Goal: Information Seeking & Learning: Learn about a topic

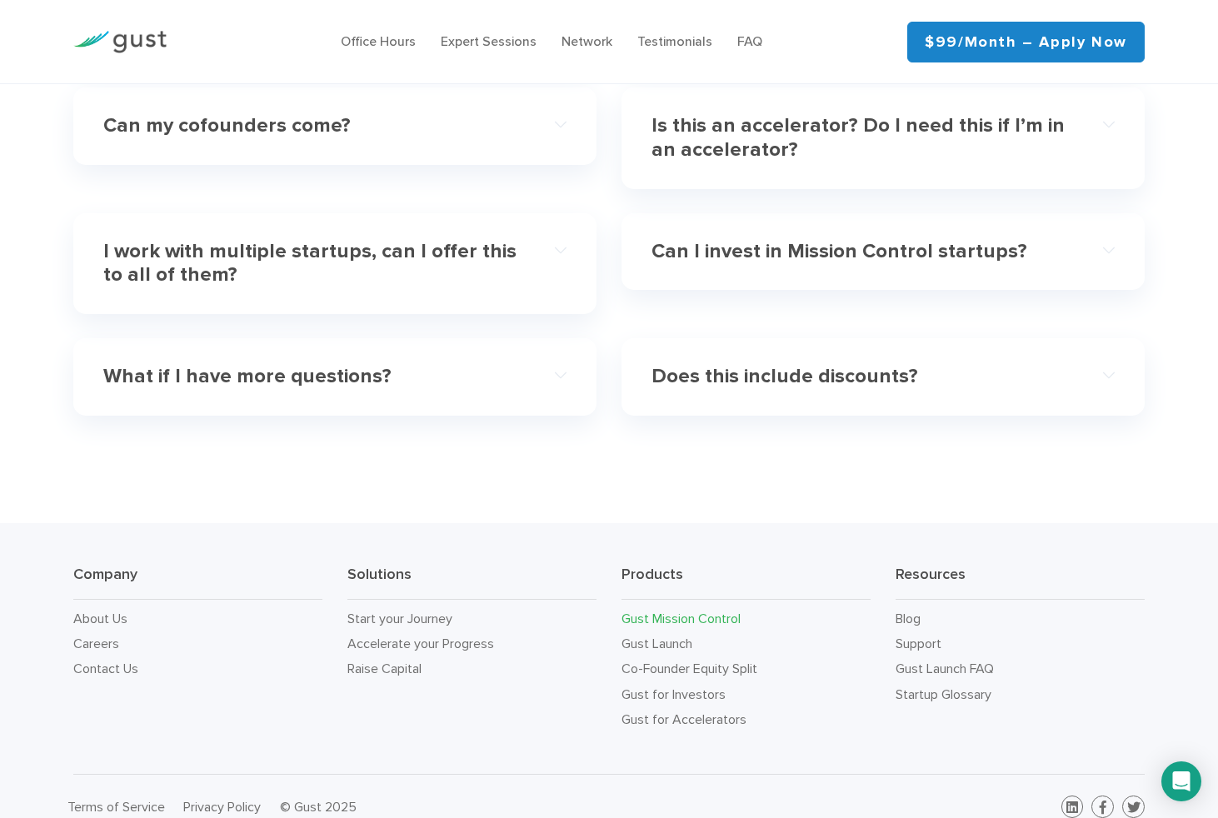
scroll to position [5048, 0]
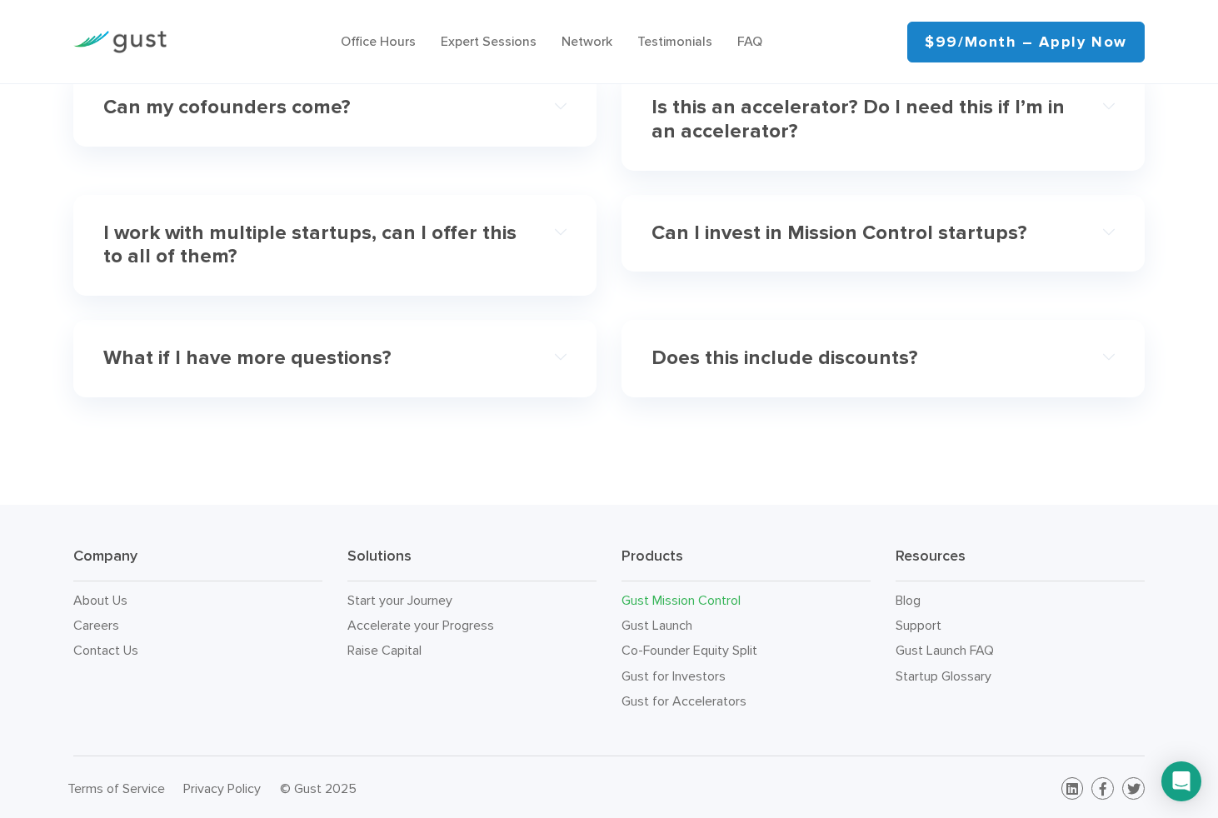
click at [704, 594] on link "Gust Mission Control" at bounding box center [680, 600] width 119 height 16
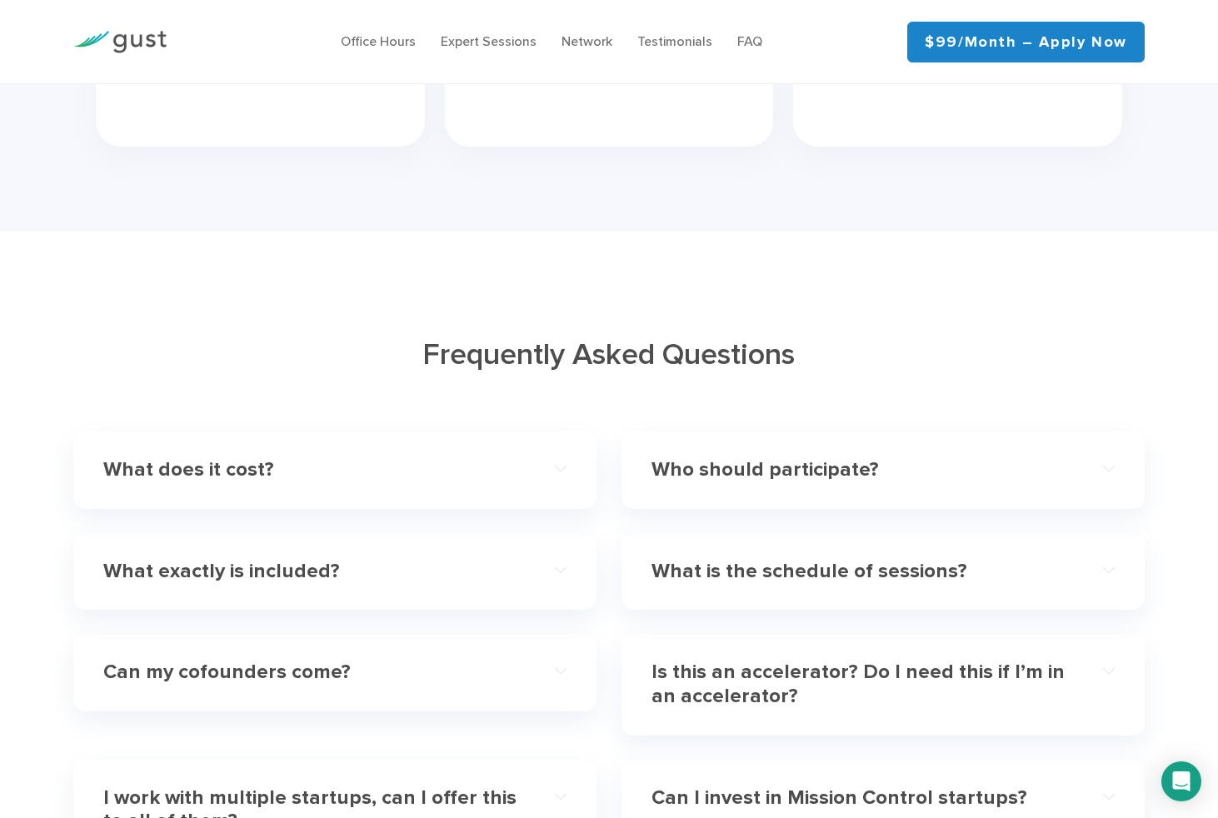
scroll to position [4485, 0]
click at [537, 476] on div "What does it cost?" at bounding box center [334, 468] width 463 height 51
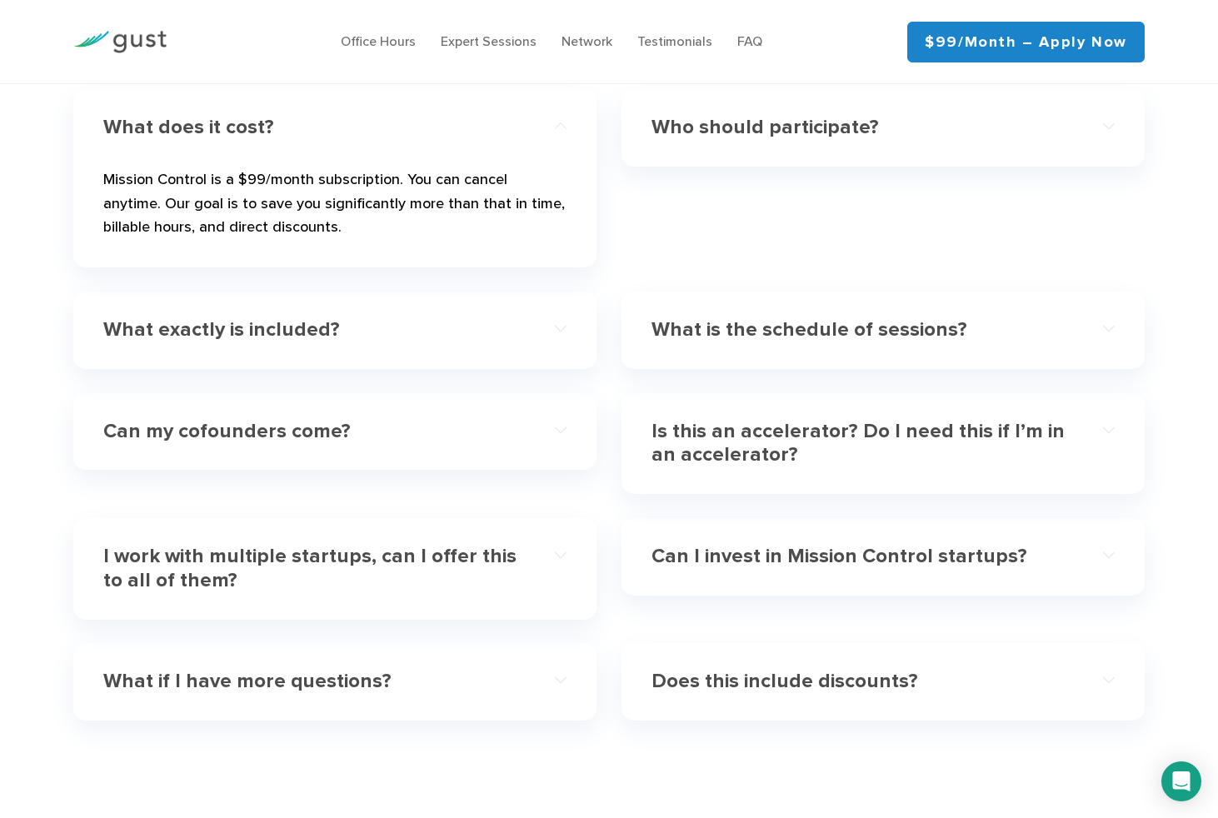
scroll to position [4835, 0]
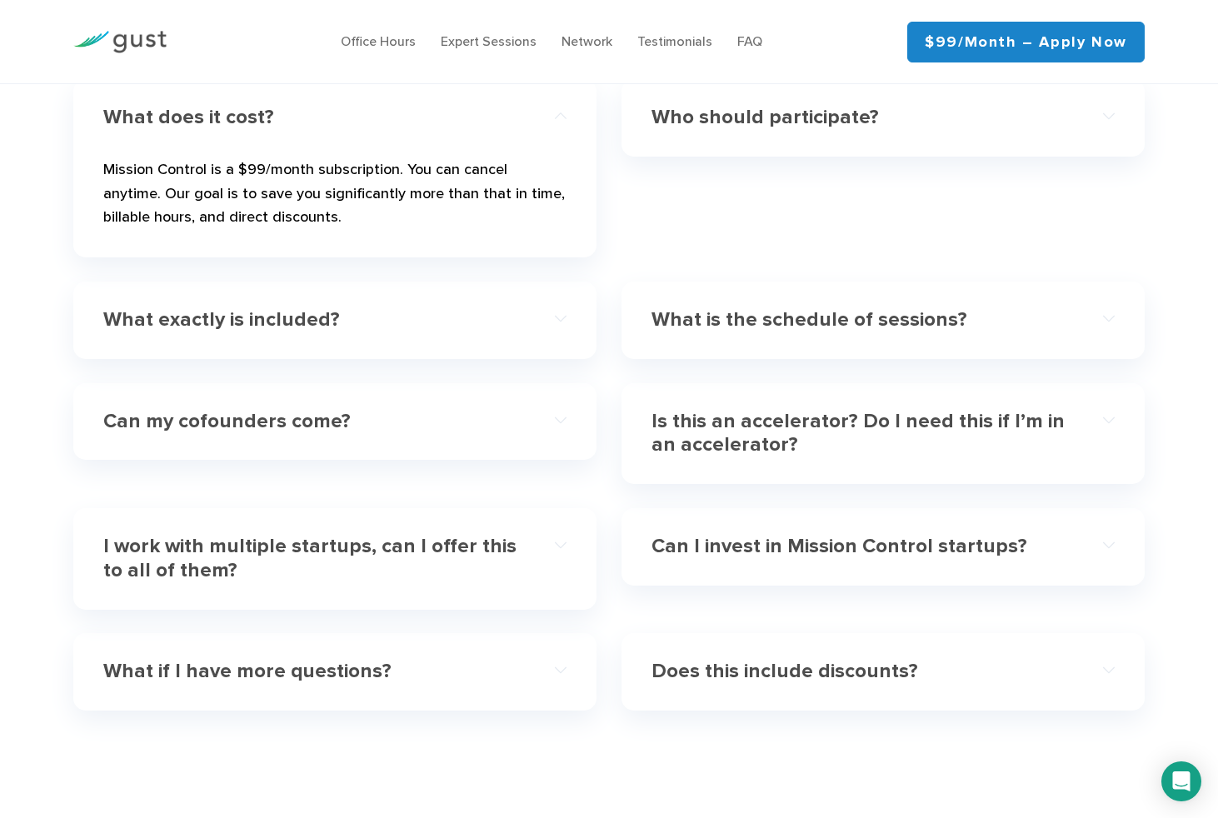
click at [502, 552] on h4 "I work with multiple startups, can I offer this to all of them?" at bounding box center [311, 559] width 416 height 48
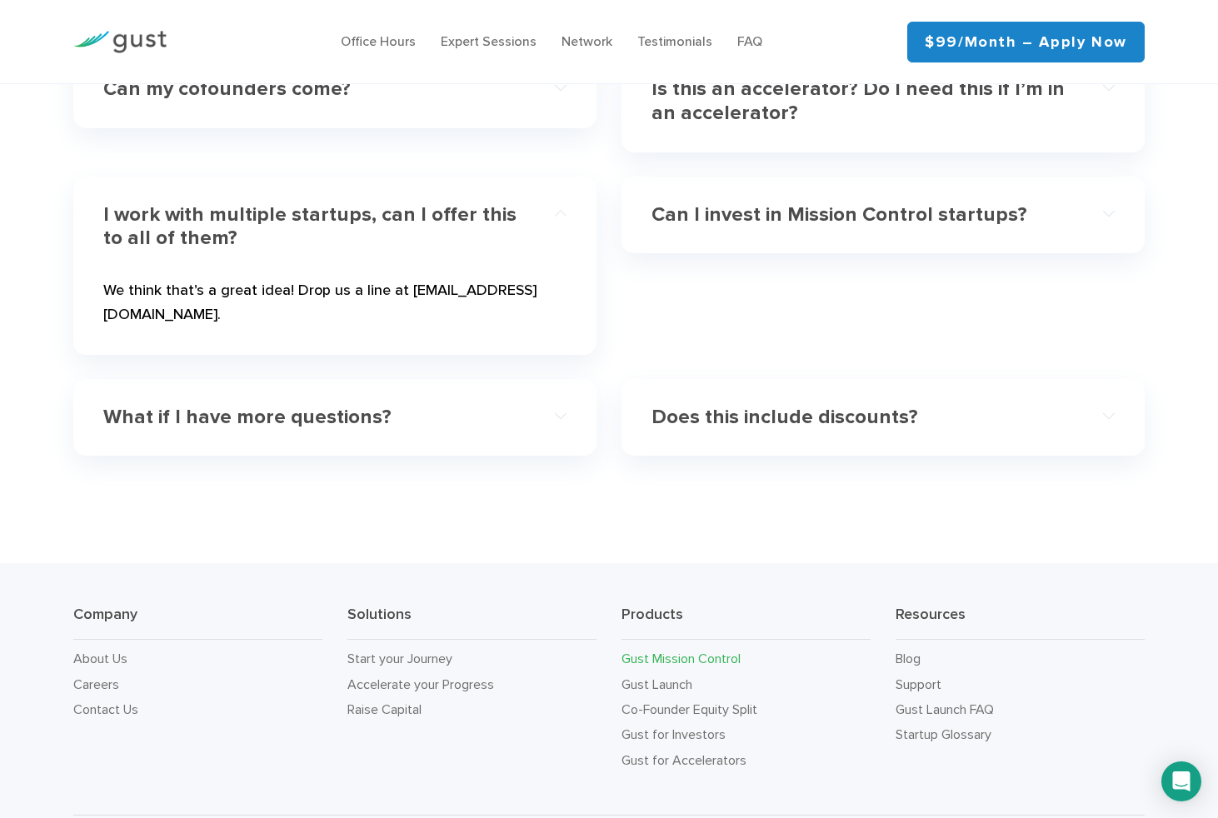
scroll to position [5068, 0]
click at [733, 404] on h4 "Does this include discounts?" at bounding box center [859, 416] width 416 height 24
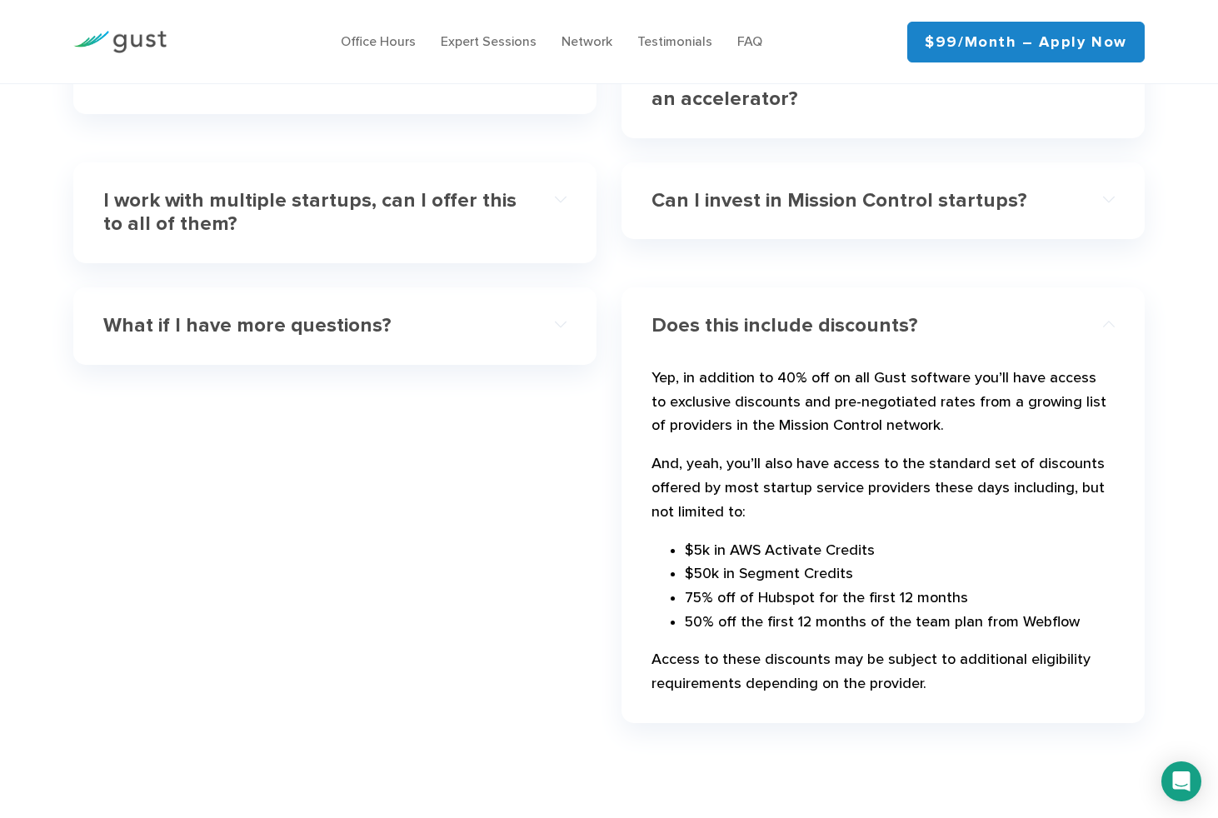
scroll to position [5058, 0]
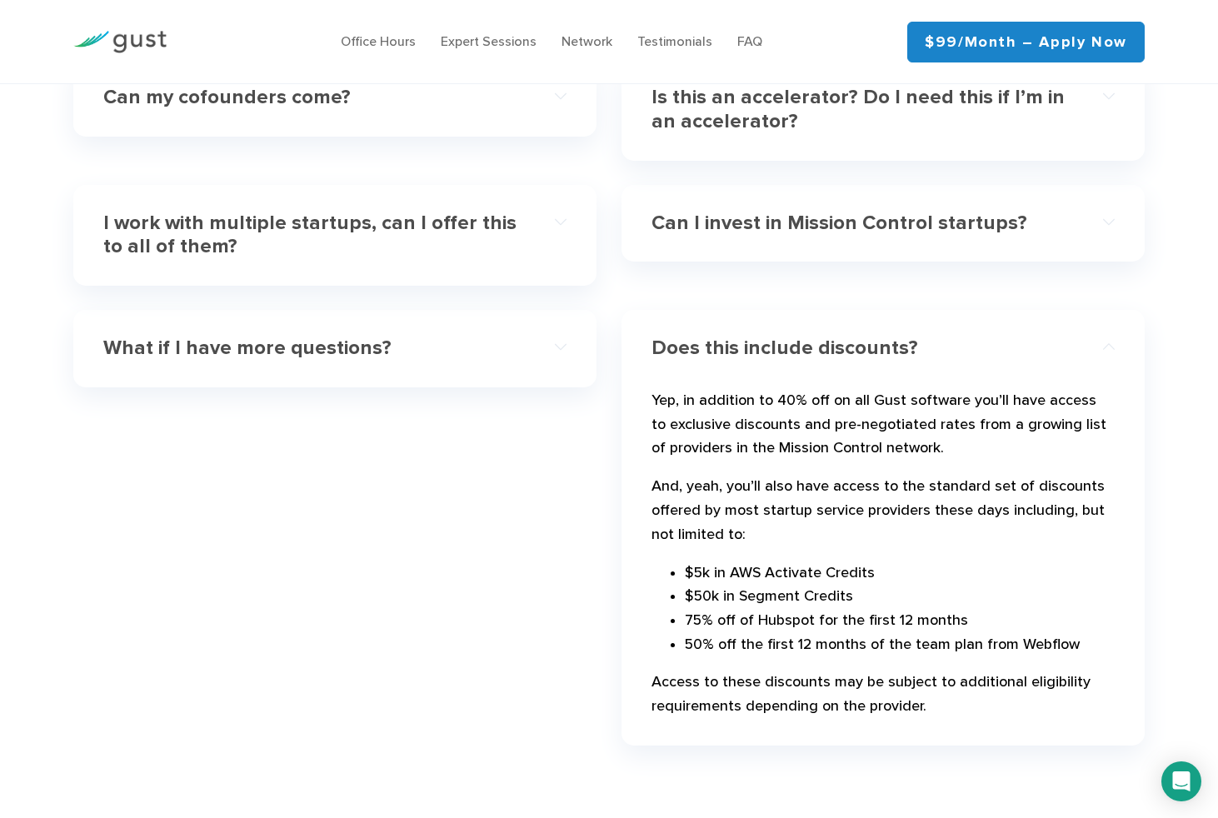
click at [767, 228] on h4 "Can I invest in Mission Control startups?" at bounding box center [859, 224] width 416 height 24
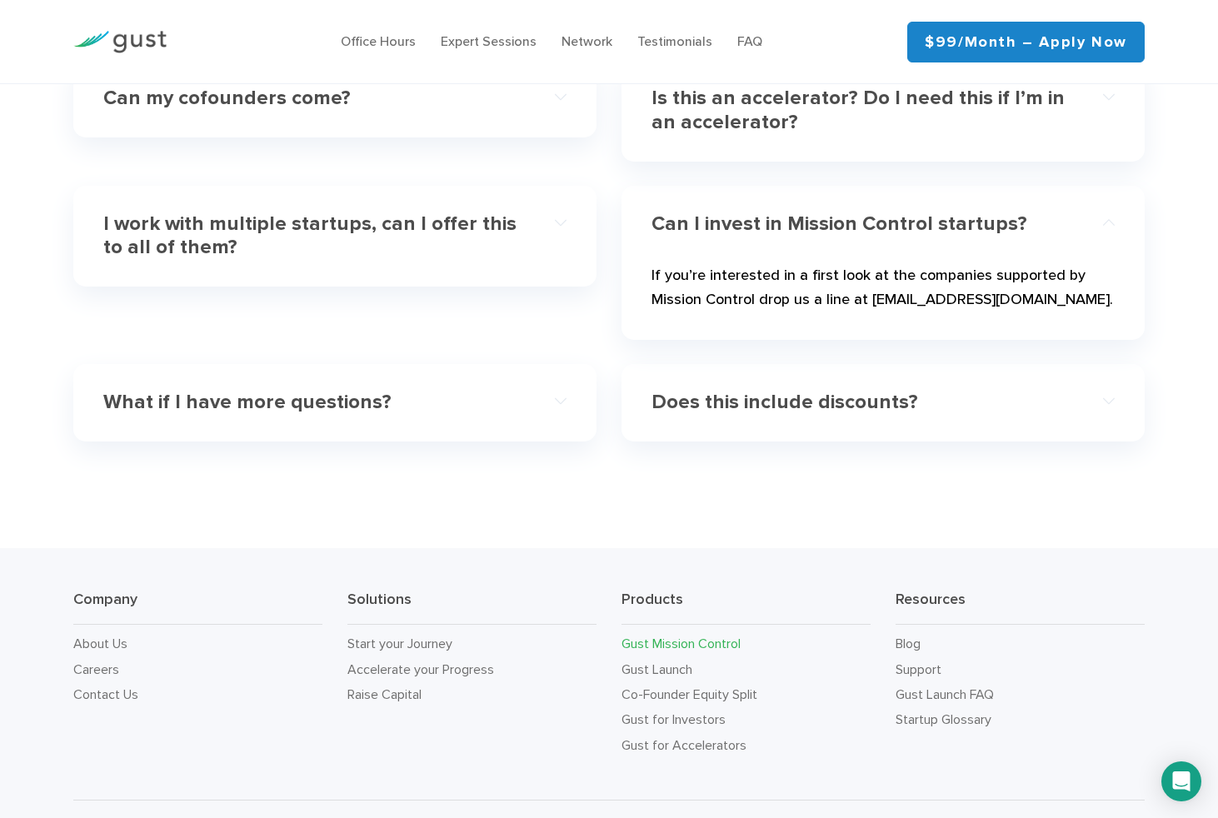
scroll to position [5055, 0]
click at [87, 694] on link "Contact Us" at bounding box center [105, 696] width 65 height 16
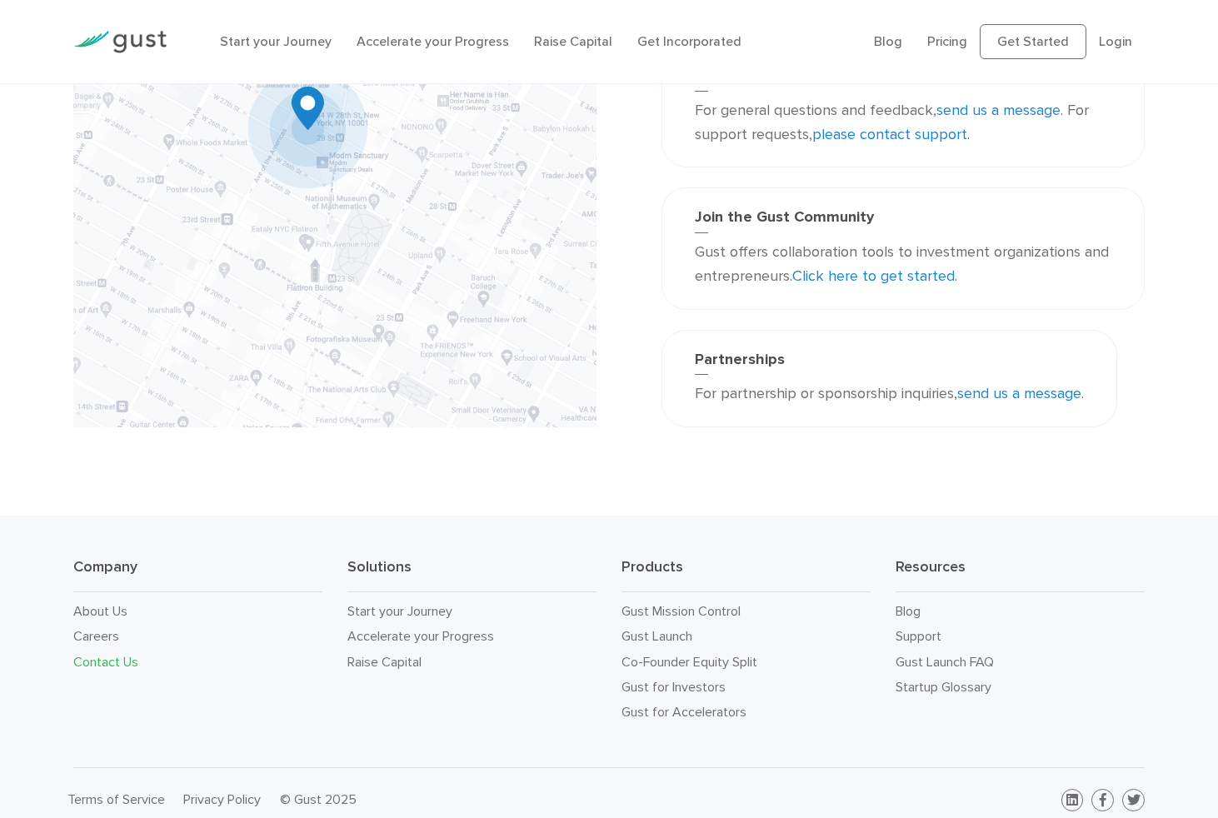
scroll to position [281, 0]
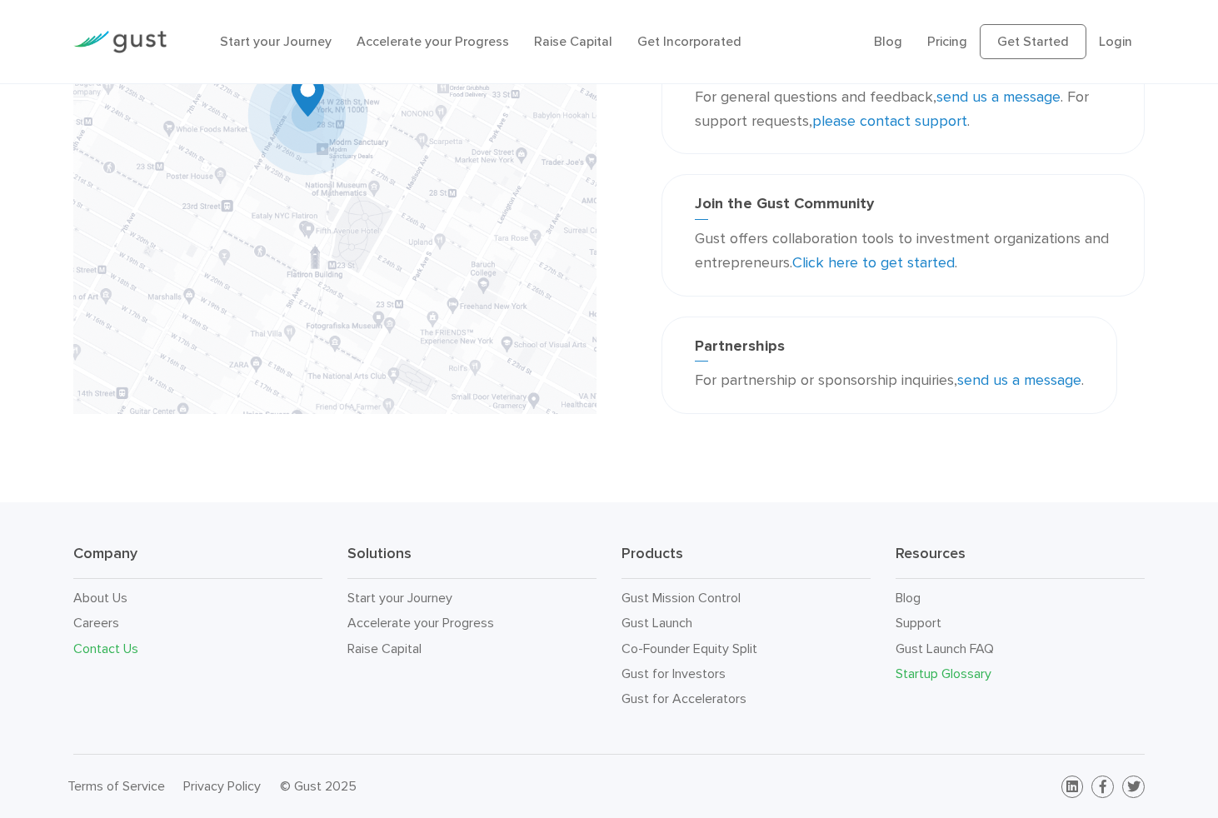
click at [935, 679] on link "Startup Glossary" at bounding box center [943, 674] width 96 height 16
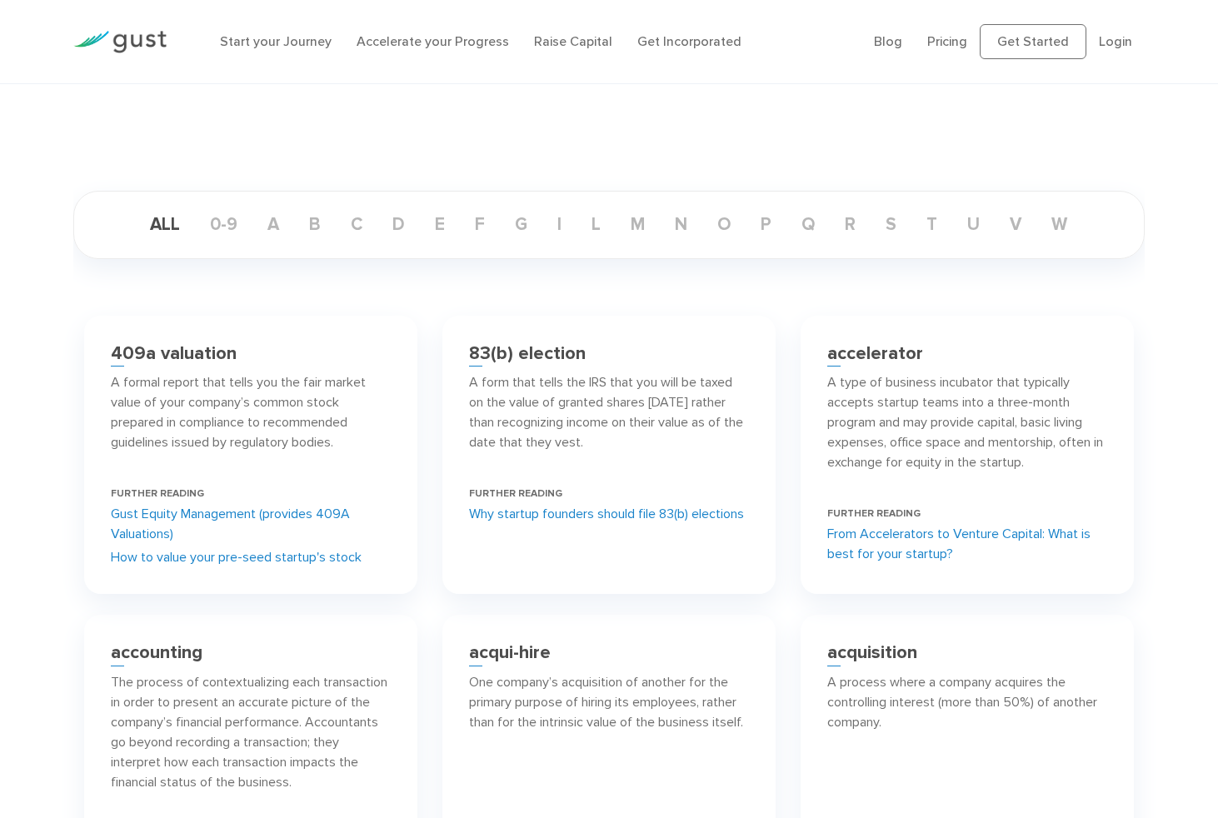
scroll to position [162, 0]
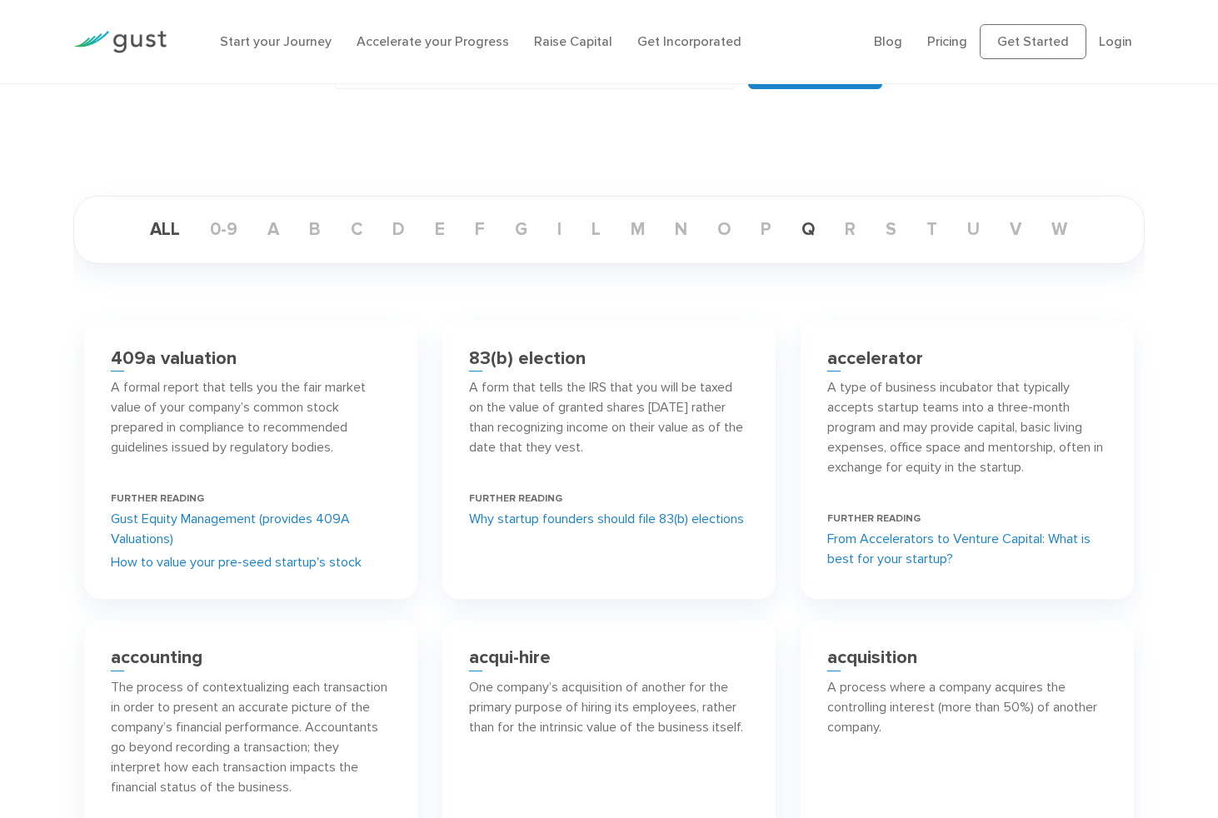
click at [815, 232] on link "q" at bounding box center [808, 229] width 40 height 21
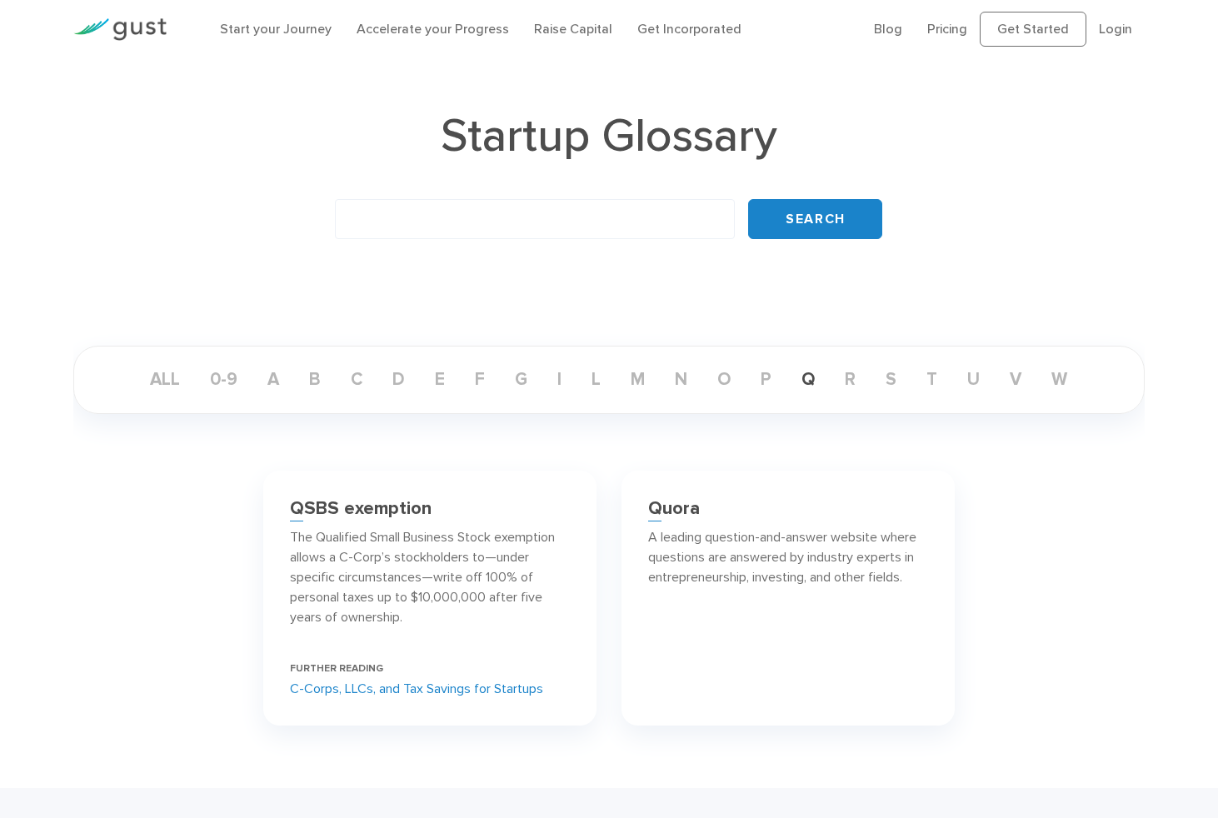
scroll to position [13, 0]
click at [321, 687] on link "C-Corps, LLCs, and Tax Savings for Startups" at bounding box center [416, 688] width 253 height 20
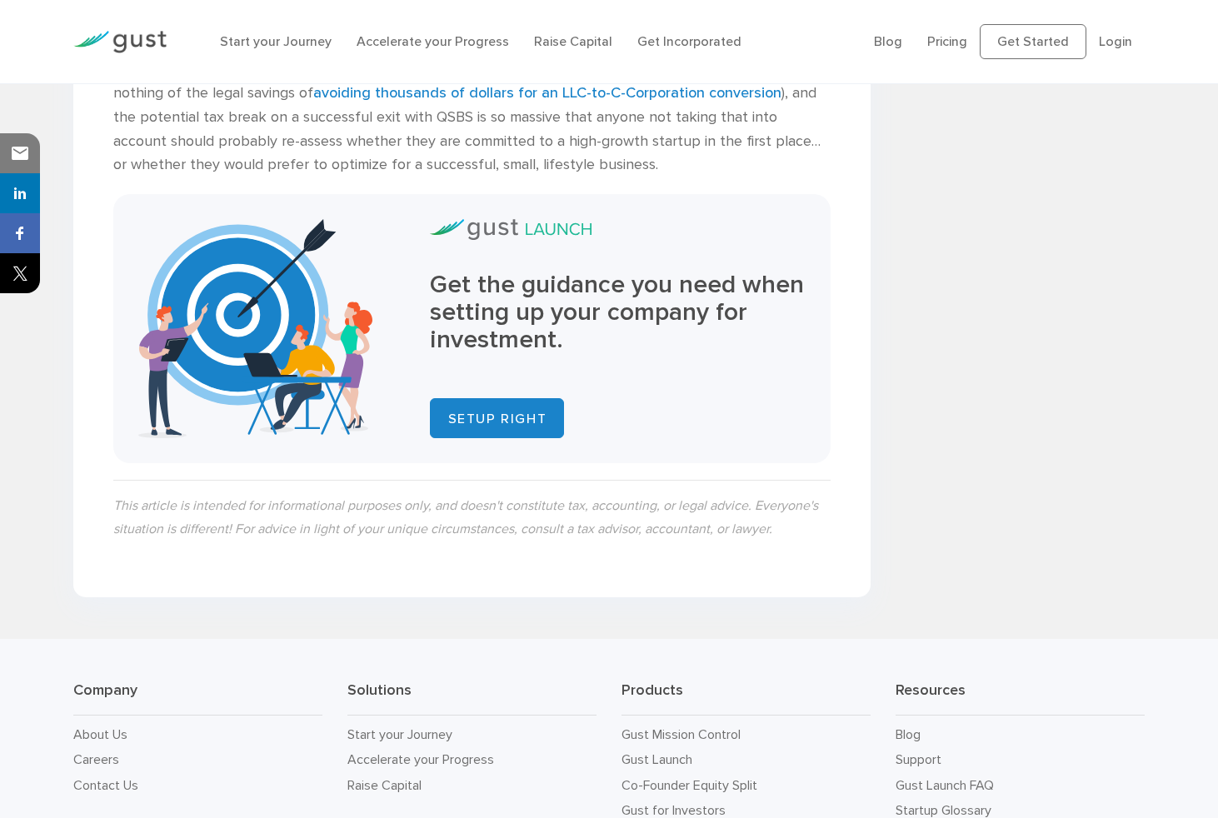
scroll to position [2729, 0]
